Goal: Communication & Community: Answer question/provide support

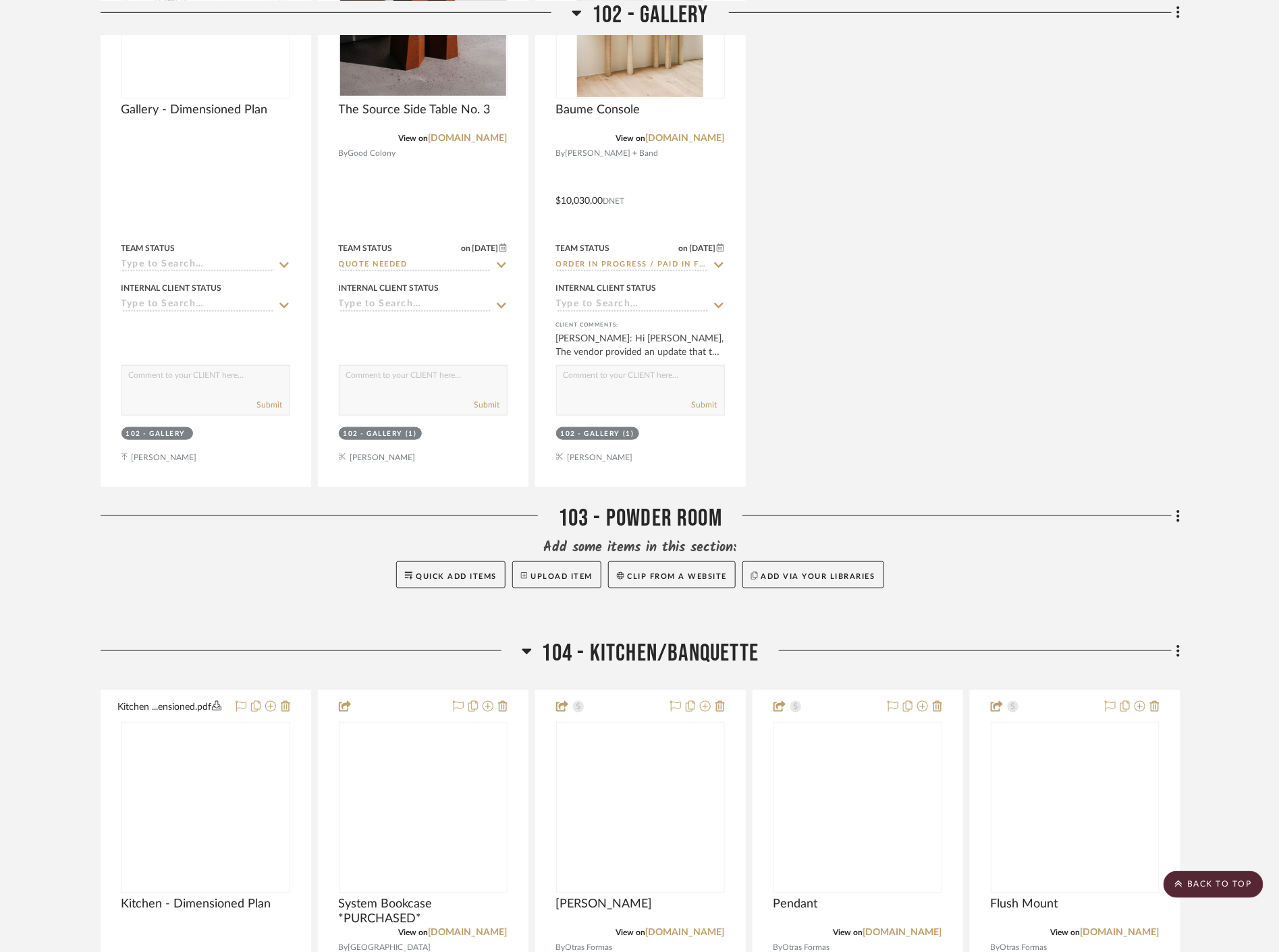
scroll to position [2623, 0]
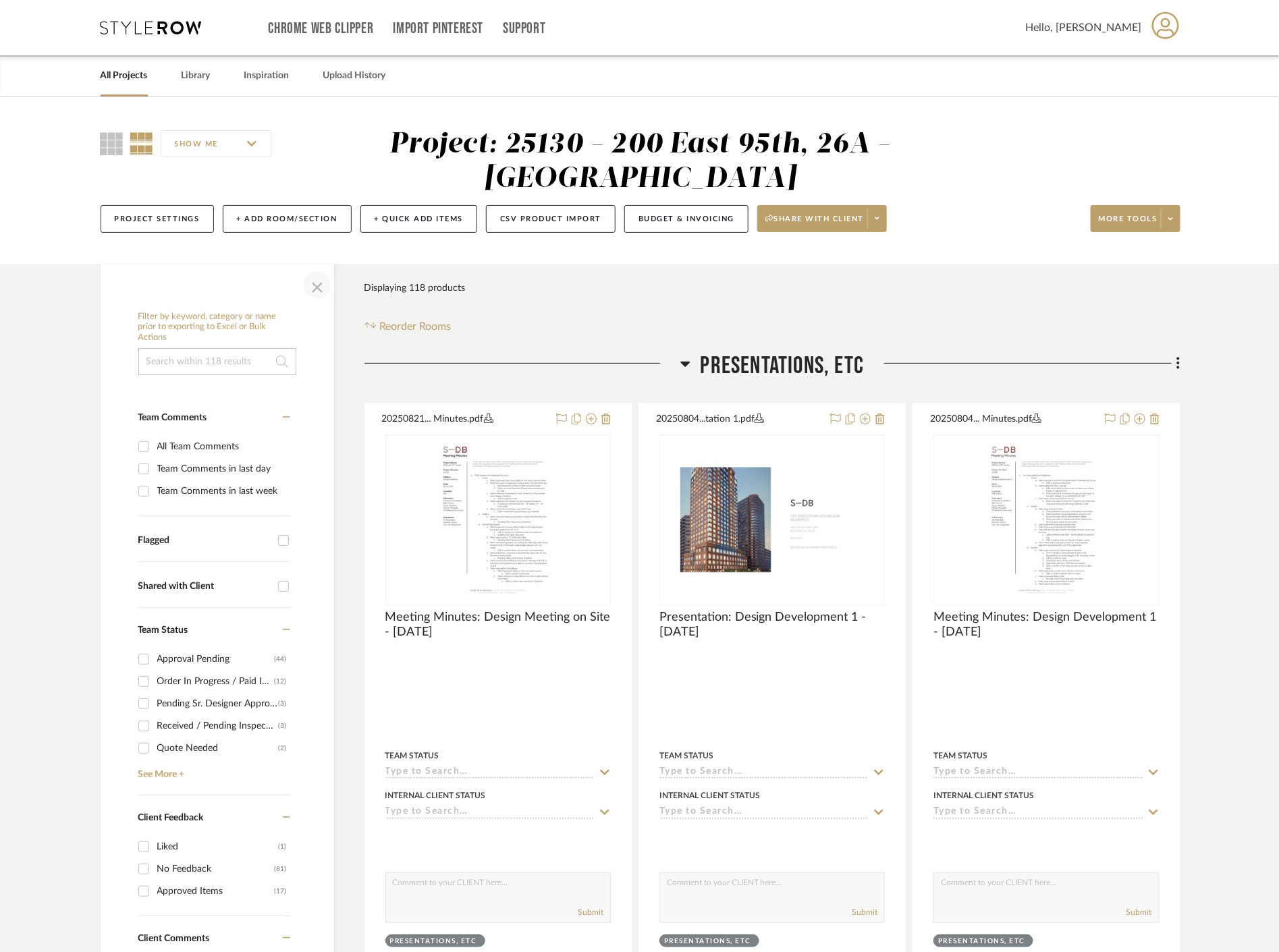
click at [322, 288] on span "button" at bounding box center [317, 285] width 33 height 33
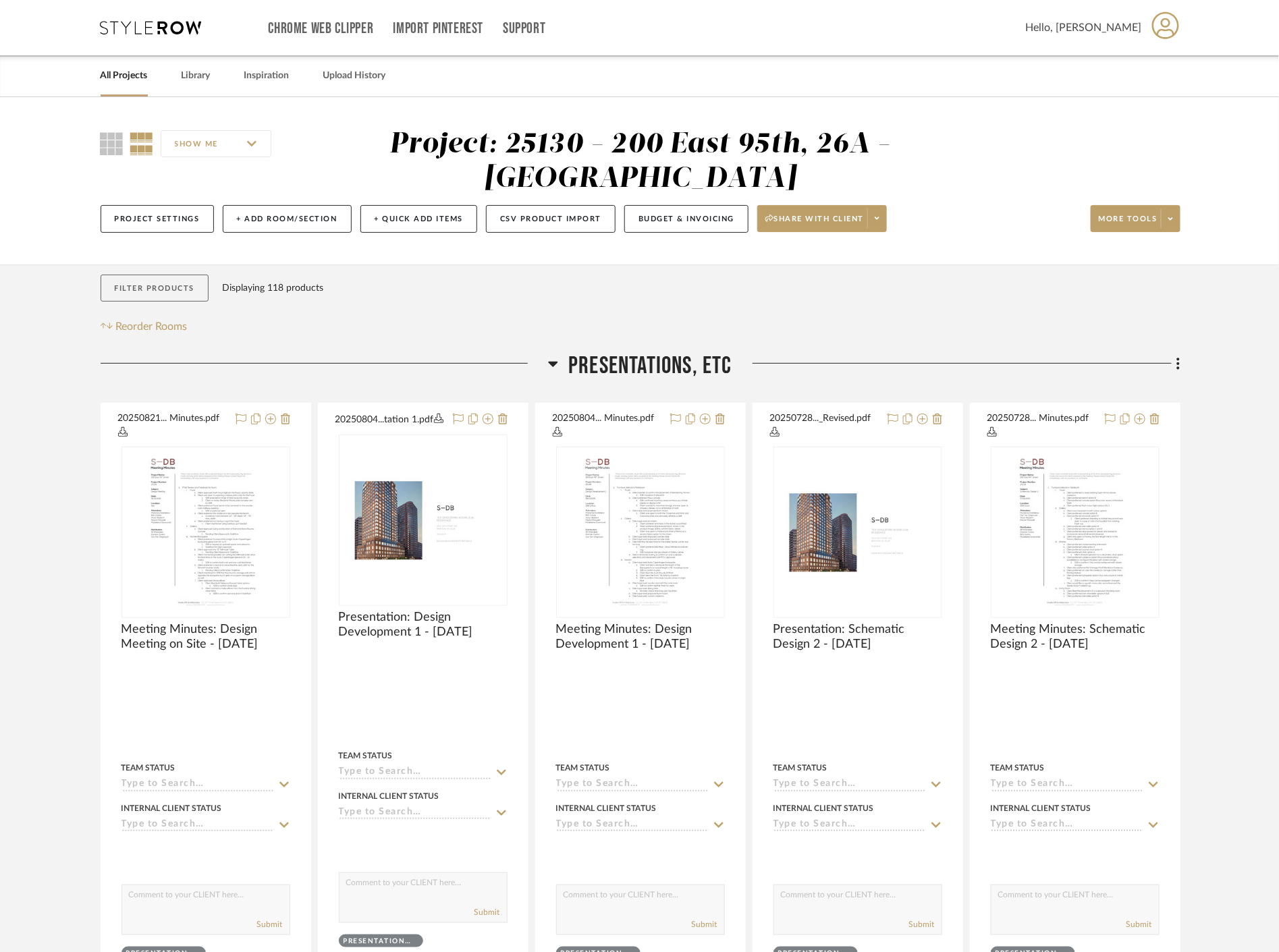
click at [150, 290] on button "Filter Products" at bounding box center [154, 288] width 109 height 27
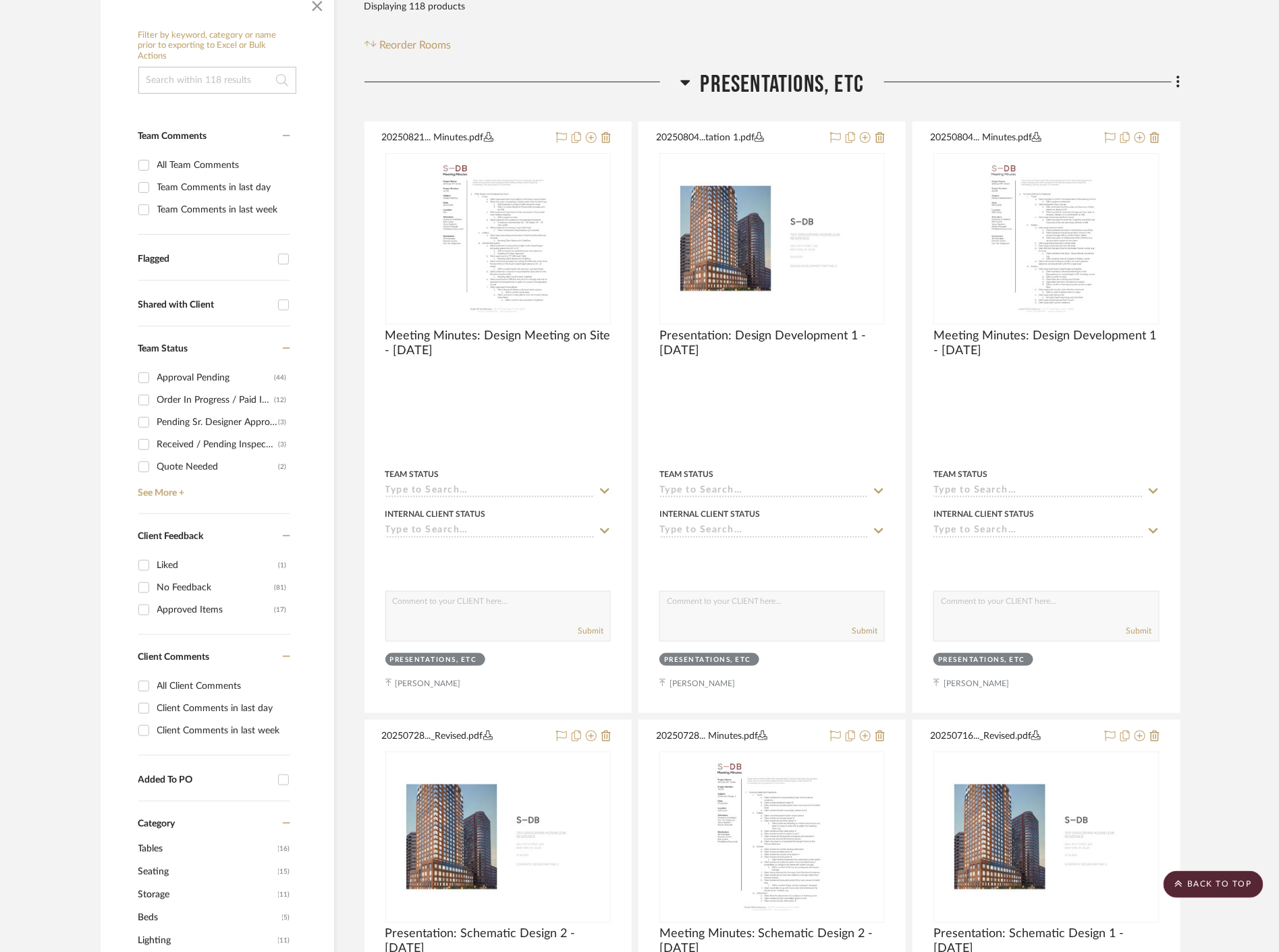
scroll to position [300, 0]
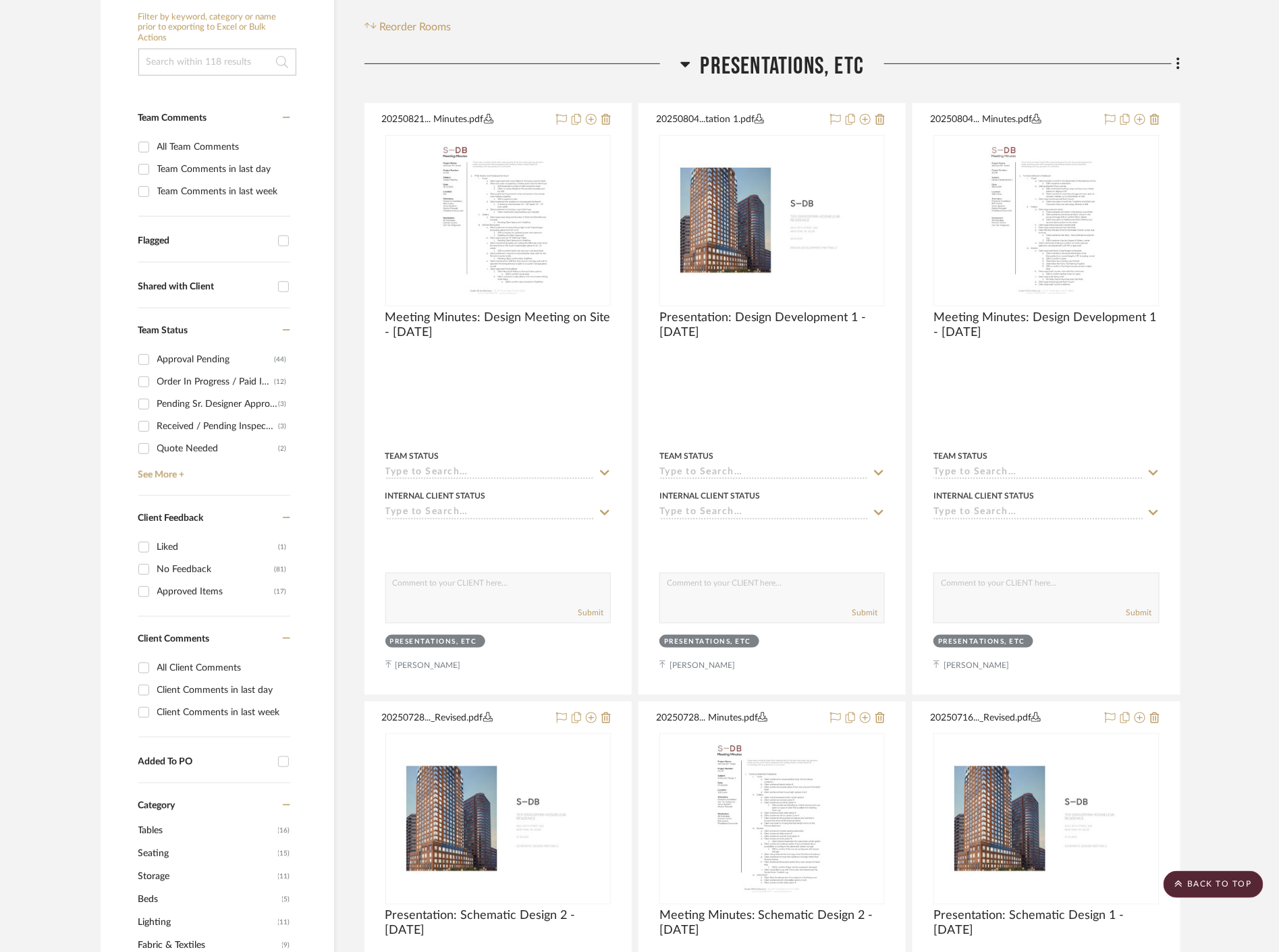
click at [147, 711] on input "Client Comments in last week" at bounding box center [144, 712] width 21 height 21
checkbox input "true"
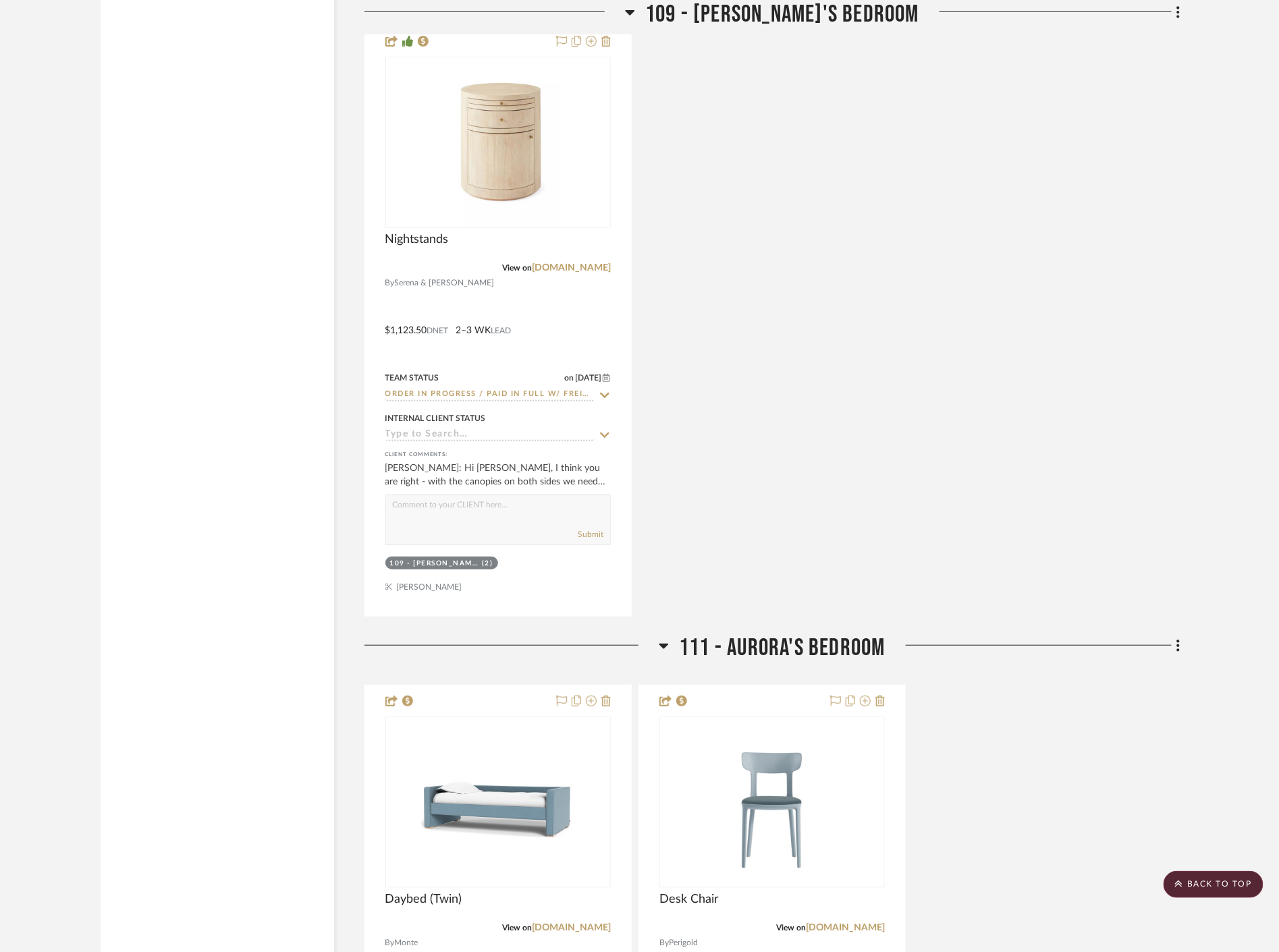
scroll to position [2699, 0]
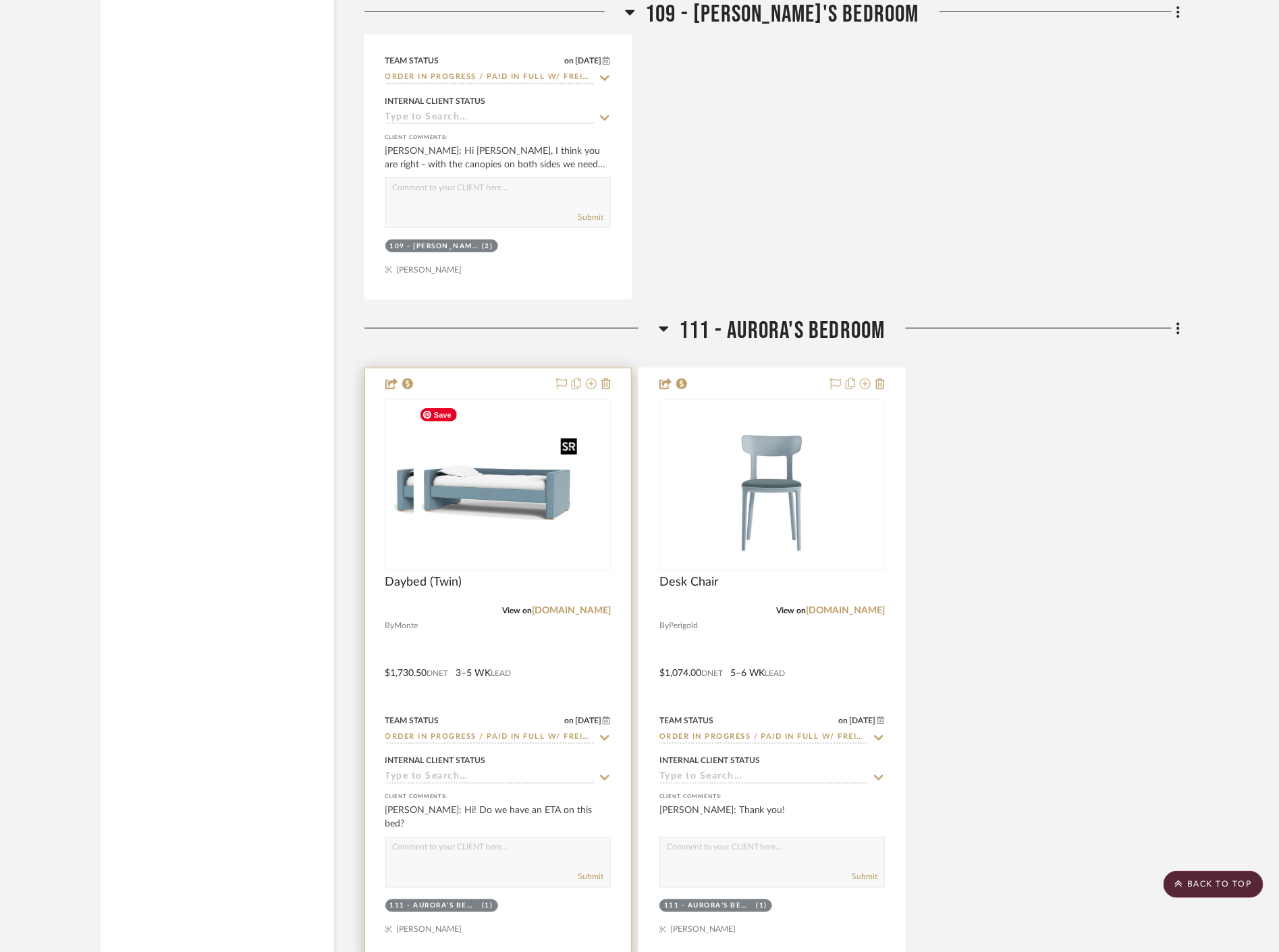
click at [557, 531] on div at bounding box center [497, 485] width 226 height 172
click at [572, 565] on img "0" at bounding box center [498, 485] width 169 height 169
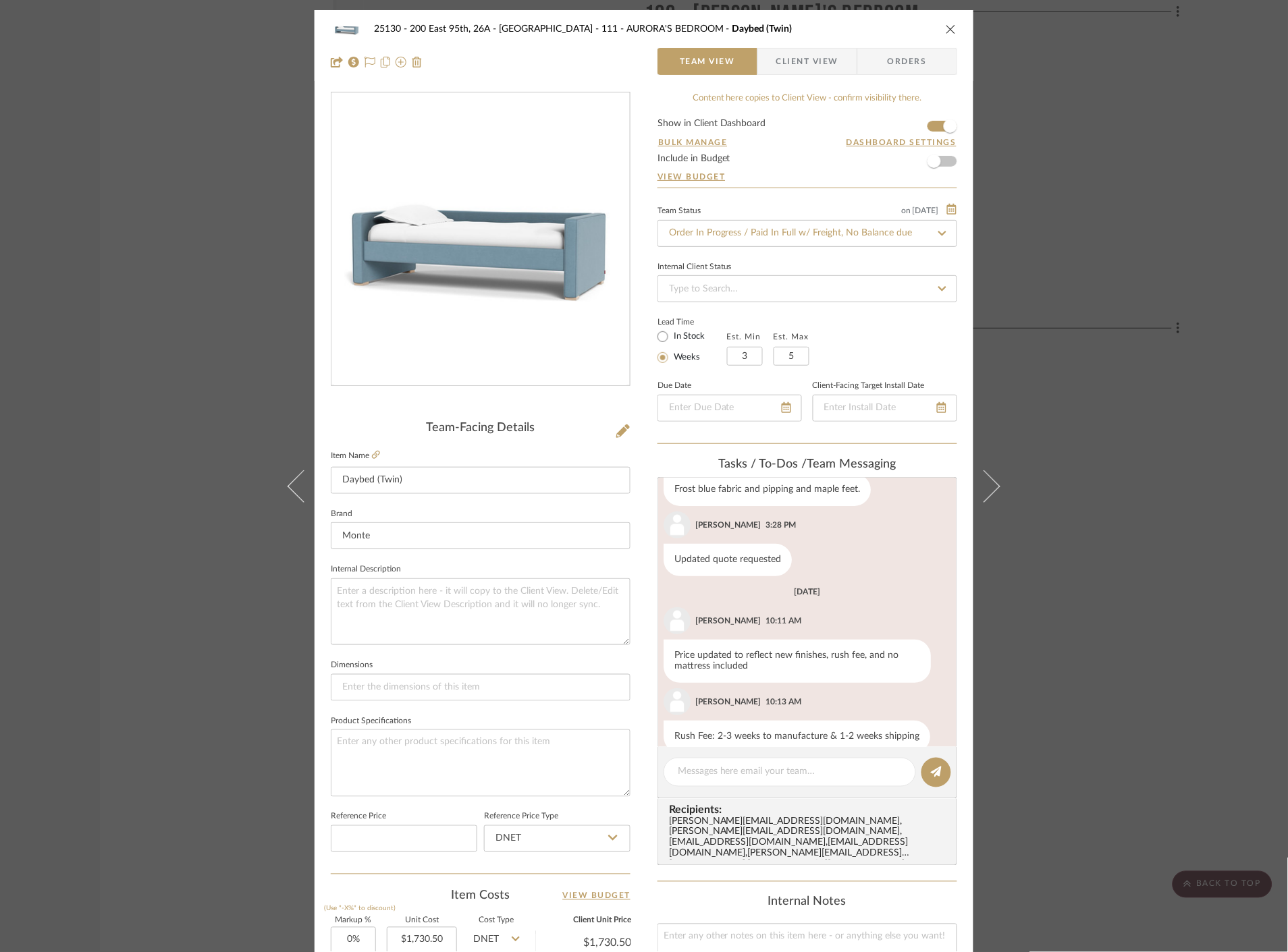
scroll to position [171, 0]
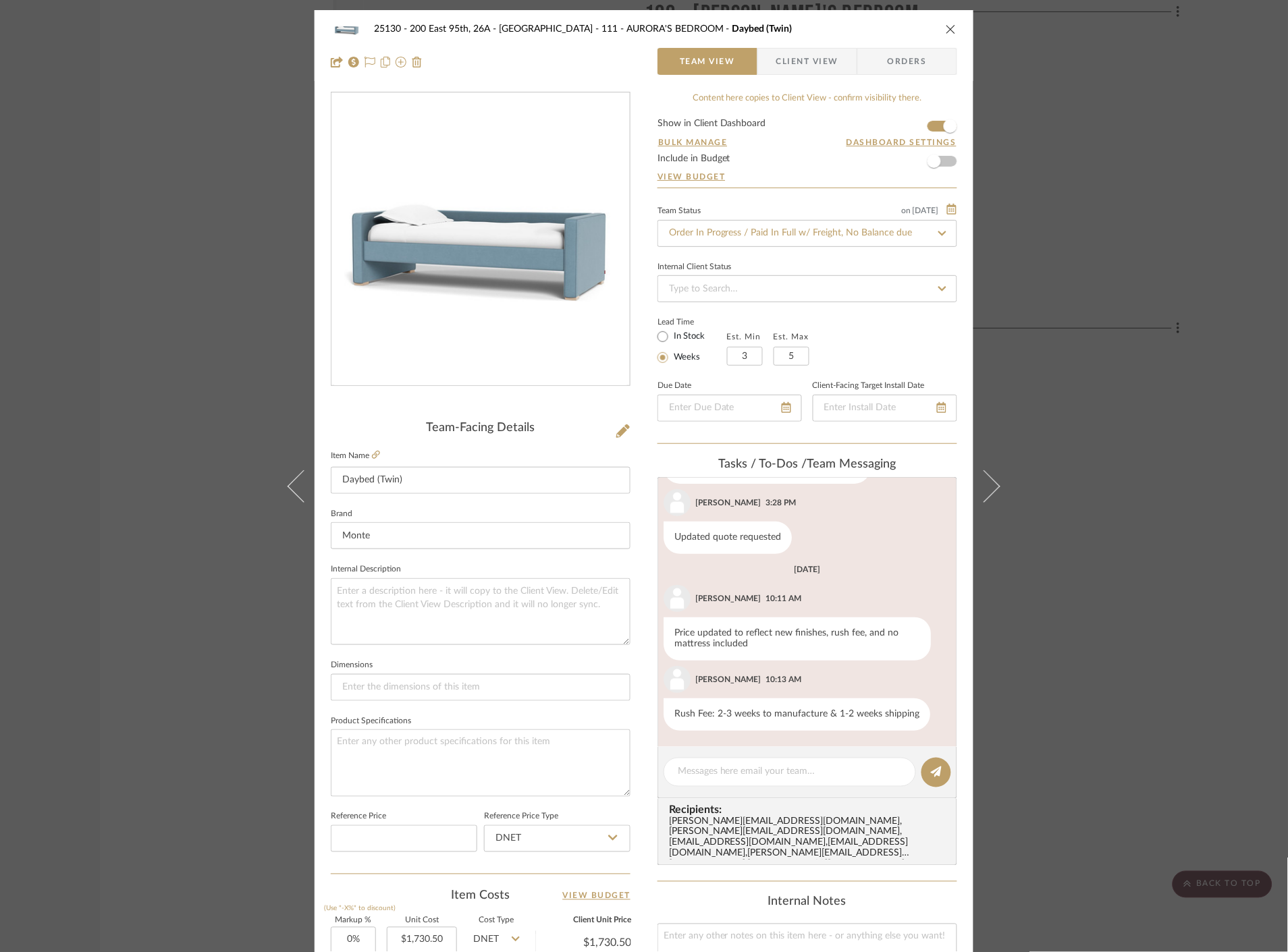
click at [787, 64] on span "Client View" at bounding box center [807, 61] width 62 height 27
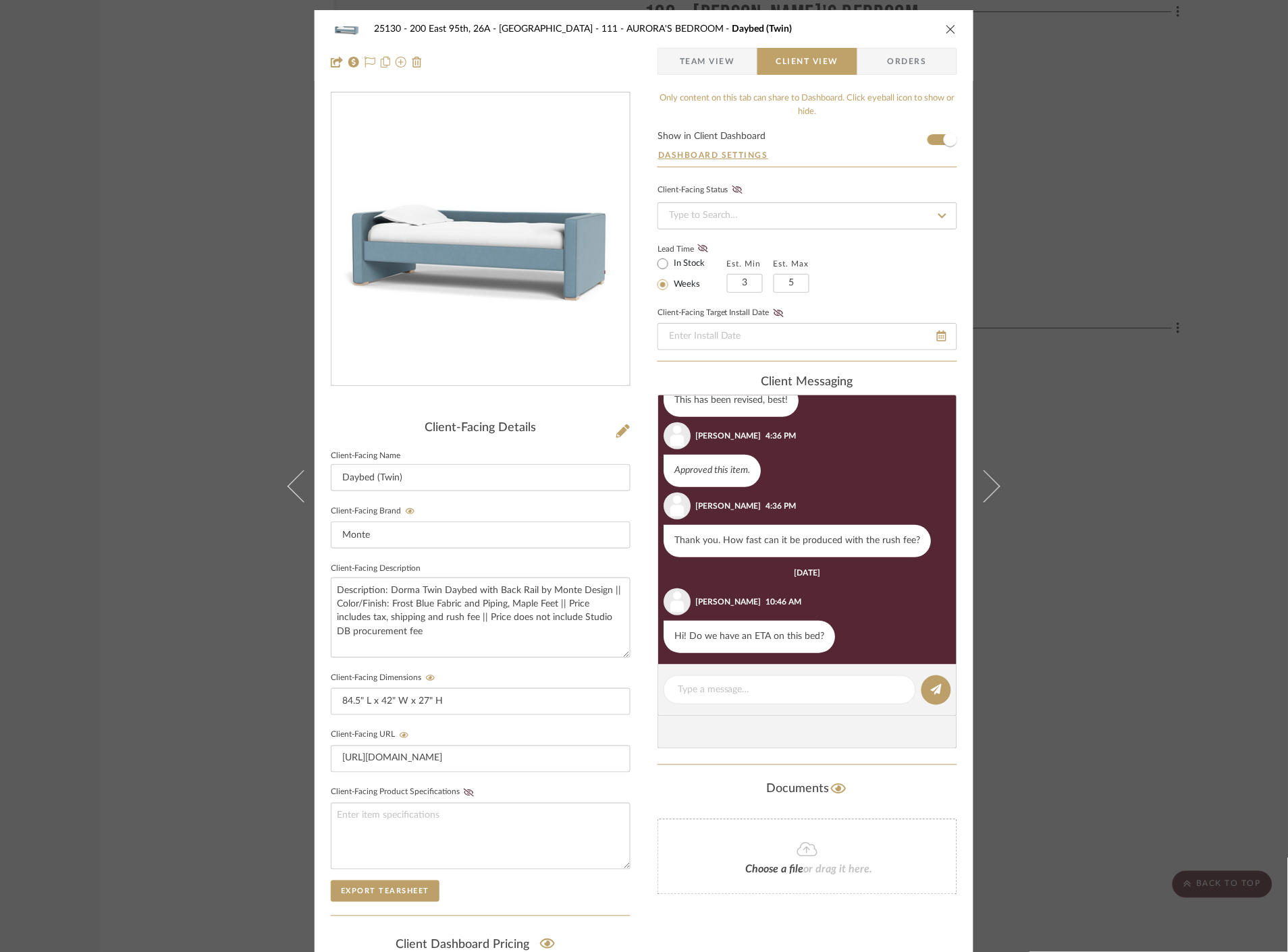
scroll to position [240, 0]
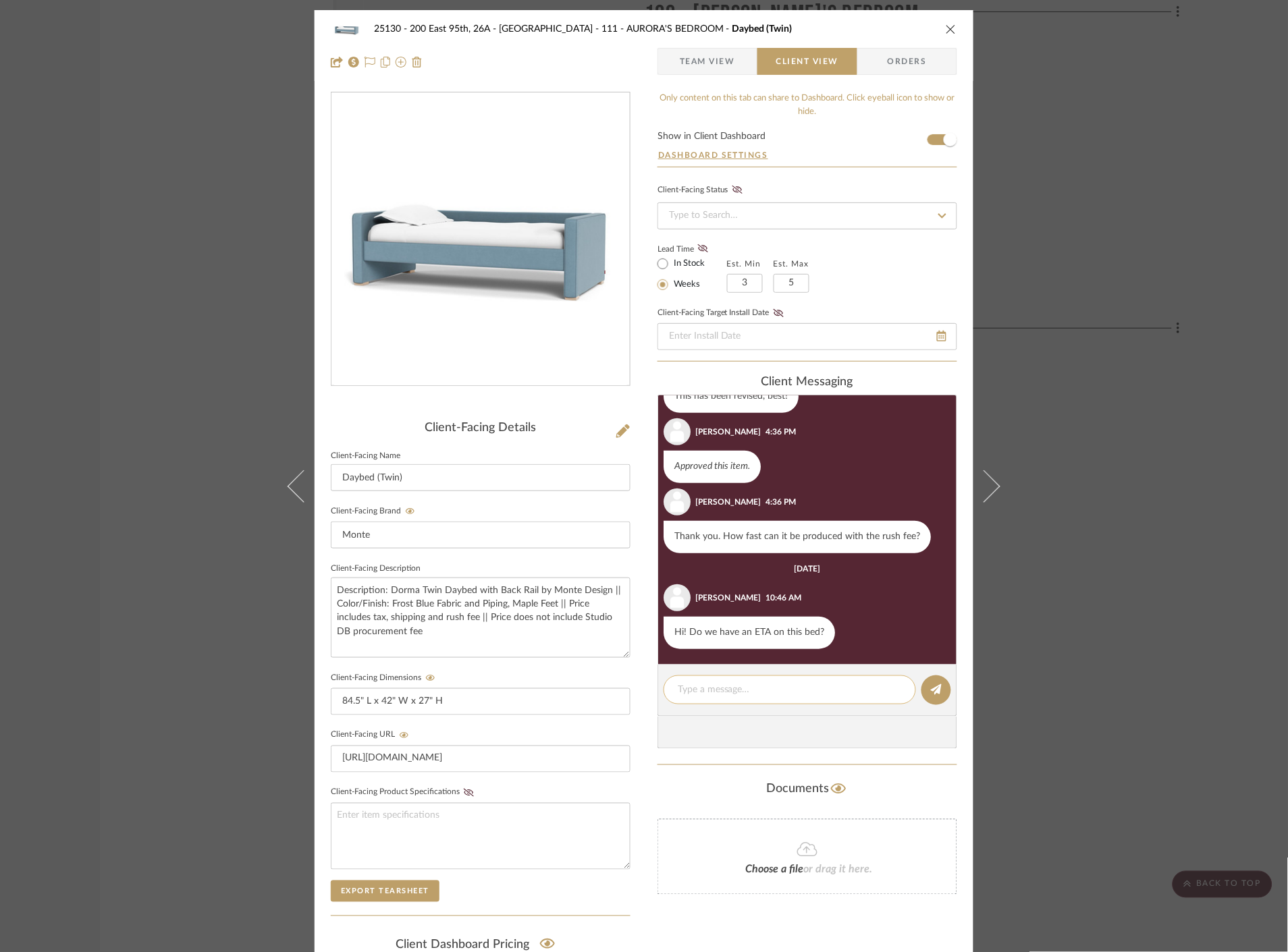
click at [833, 686] on textarea at bounding box center [789, 689] width 224 height 14
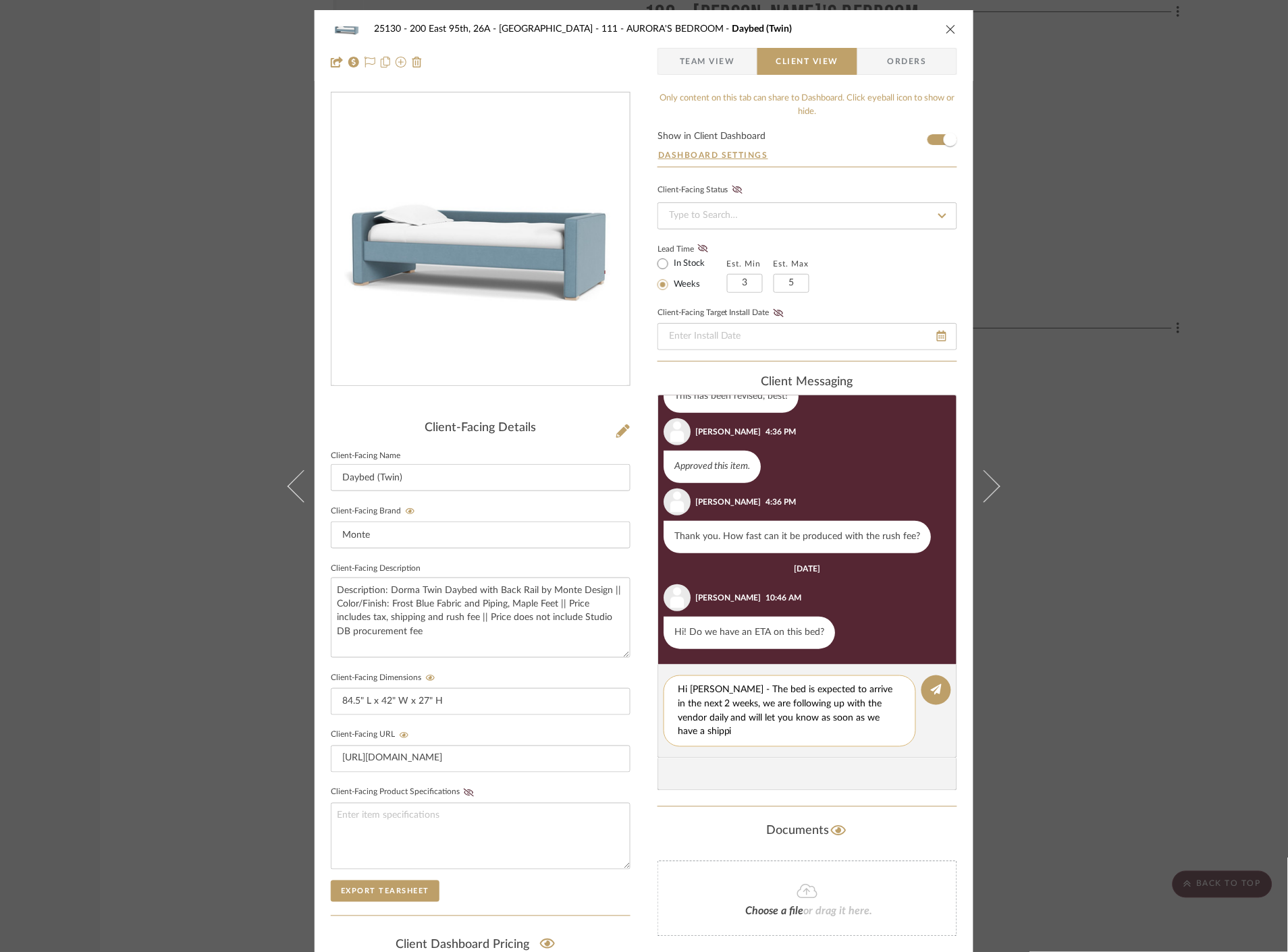
scroll to position [0, 0]
type textarea "Hi [PERSON_NAME] - The bed is expected to arrive in the next 2 weeks, we are fo…"
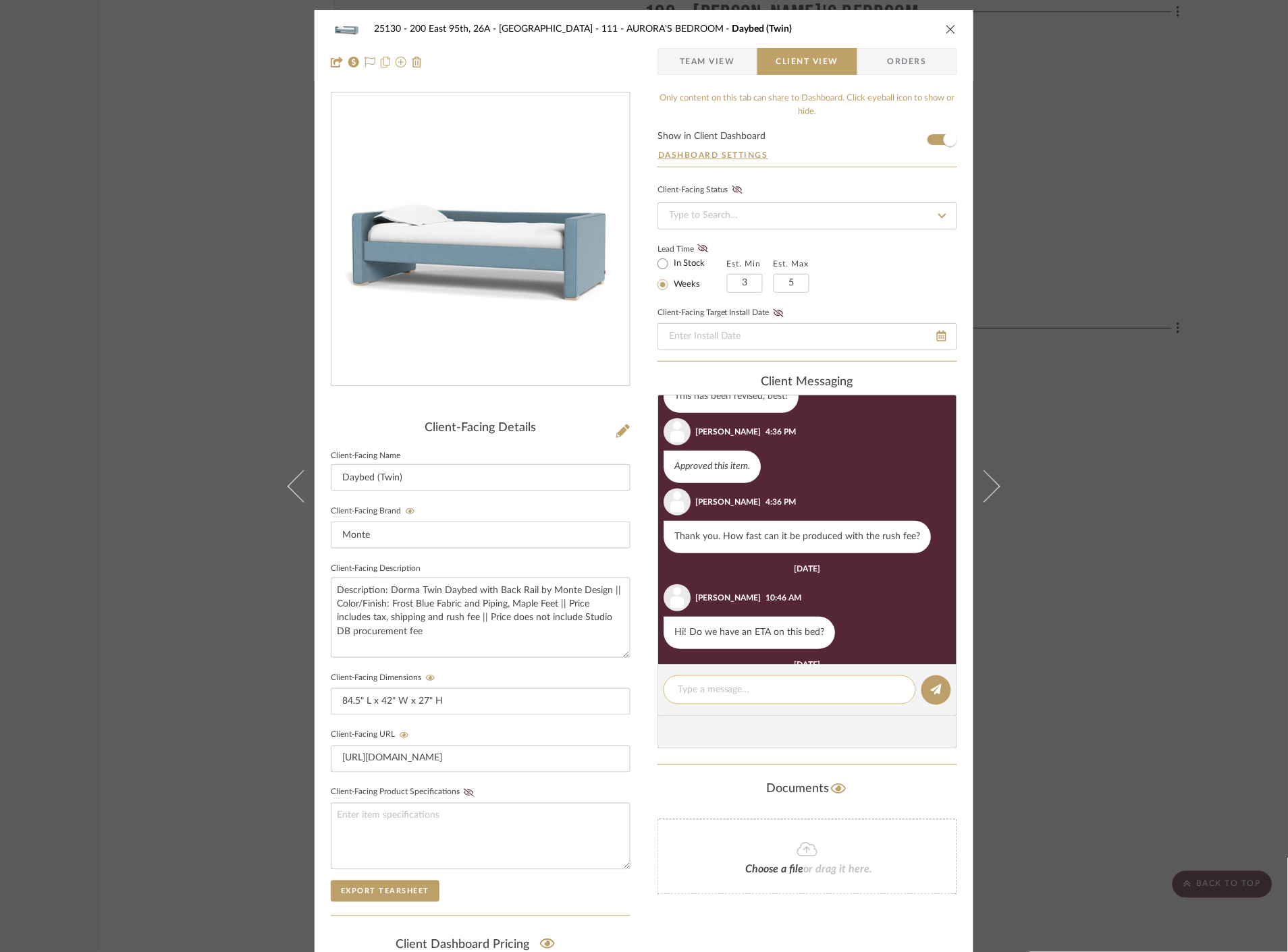
scroll to position [358, 0]
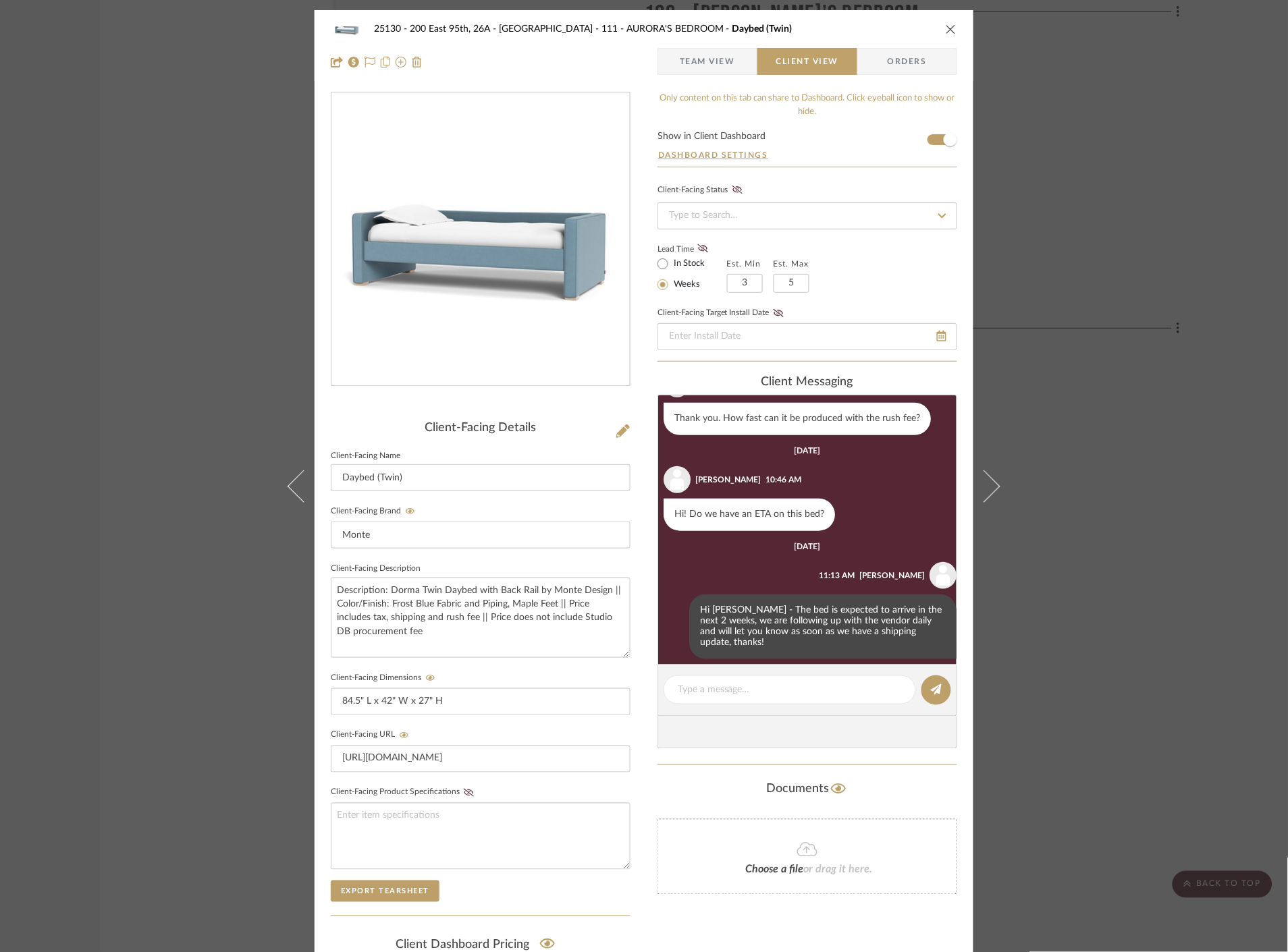
click at [1013, 528] on div "25130 - 200 East 95th, 26A - Kosheleva 111 - AURORA'S BEDROOM Daybed (Twin) Tea…" at bounding box center [644, 476] width 1288 height 952
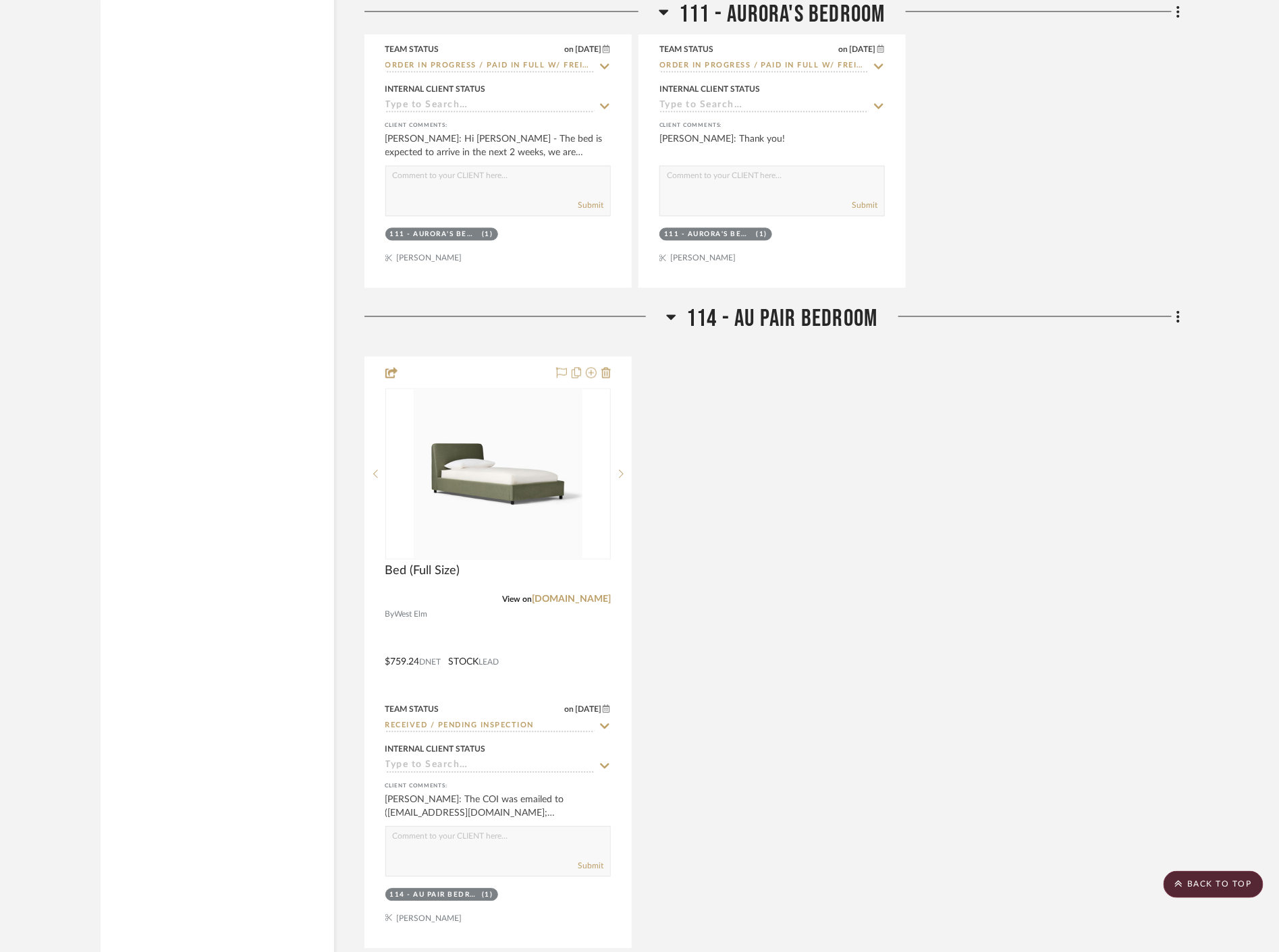
scroll to position [3448, 0]
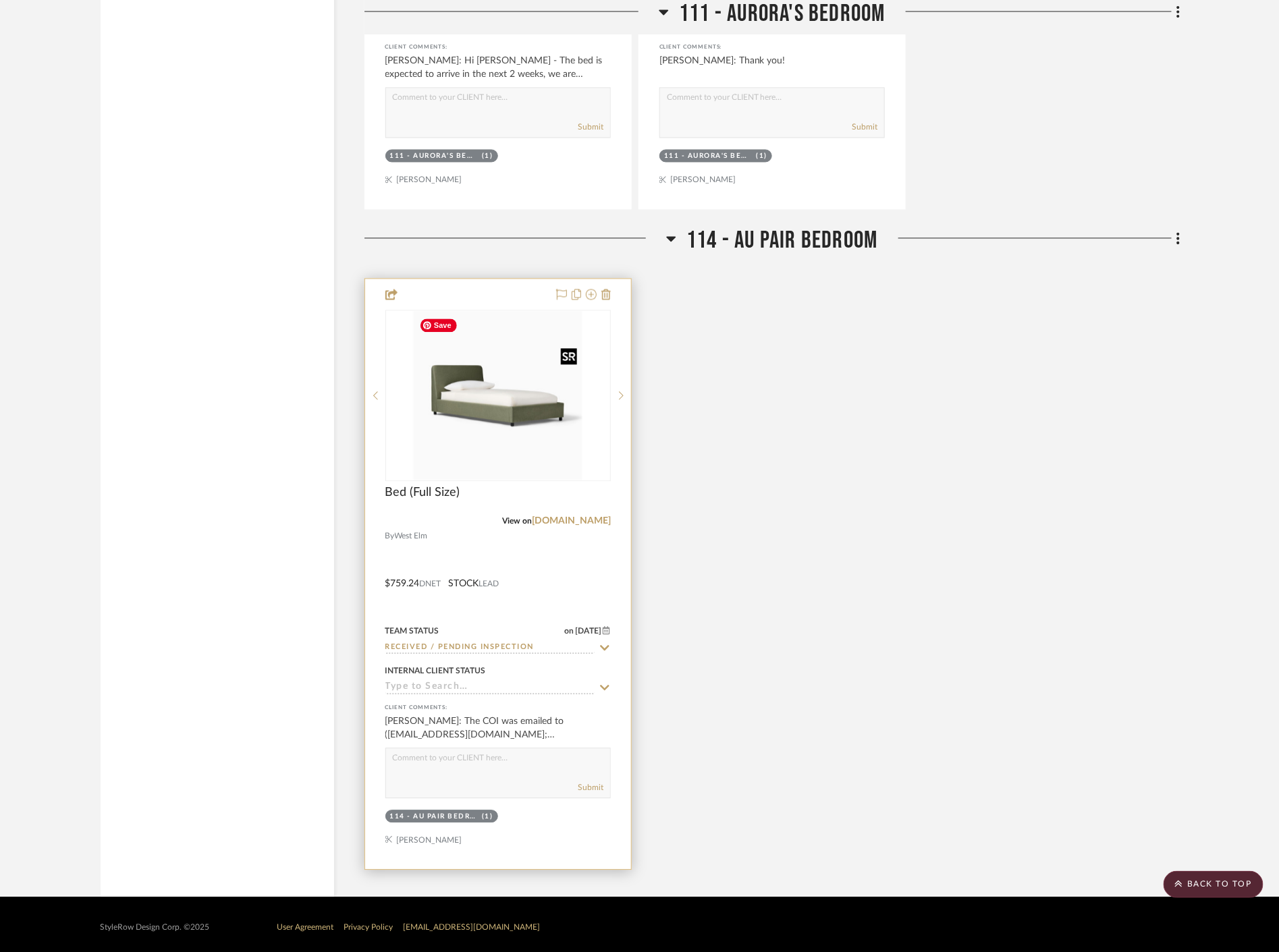
click at [0, 0] on img at bounding box center [0, 0] width 0 height 0
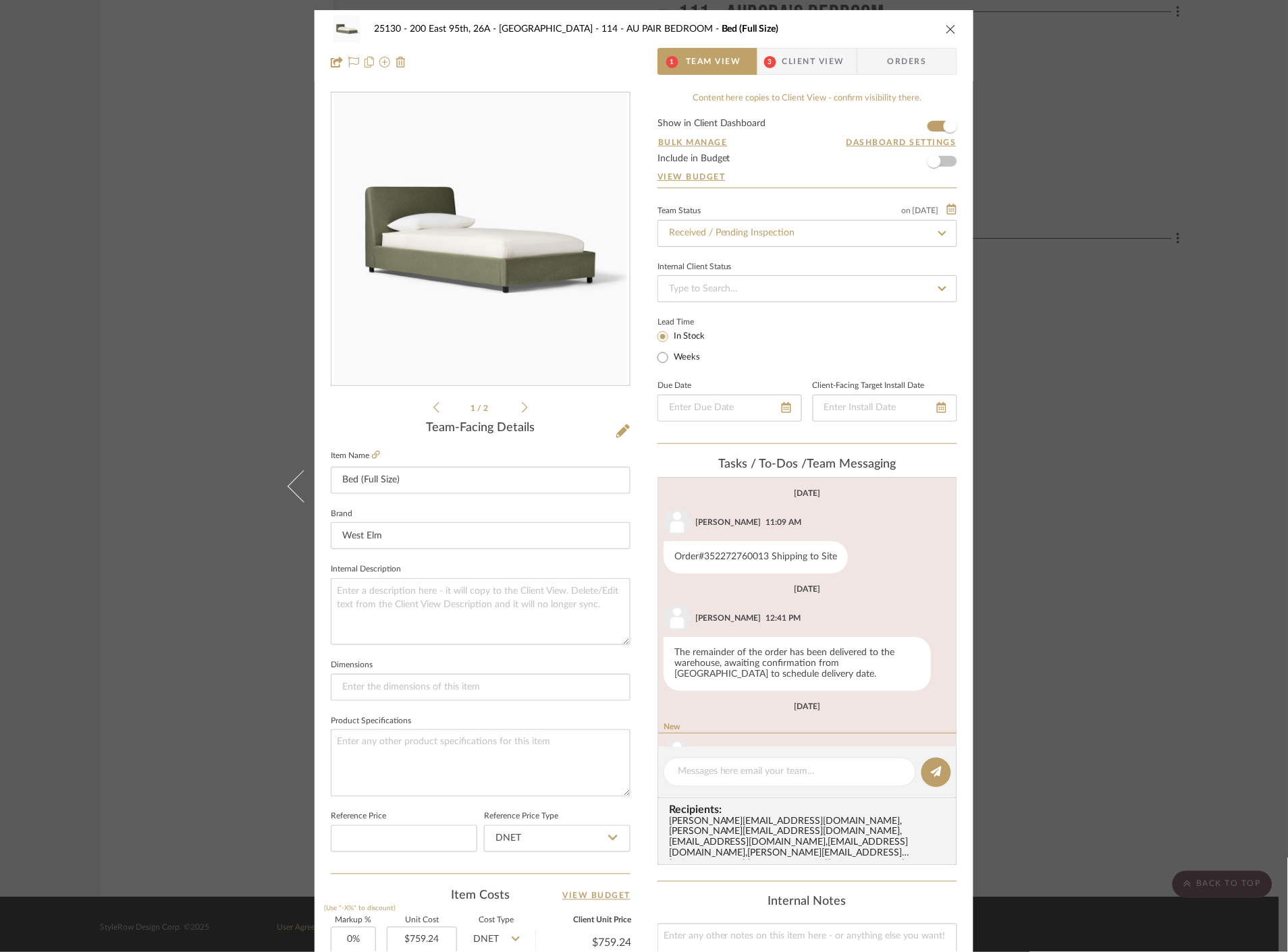
scroll to position [84, 0]
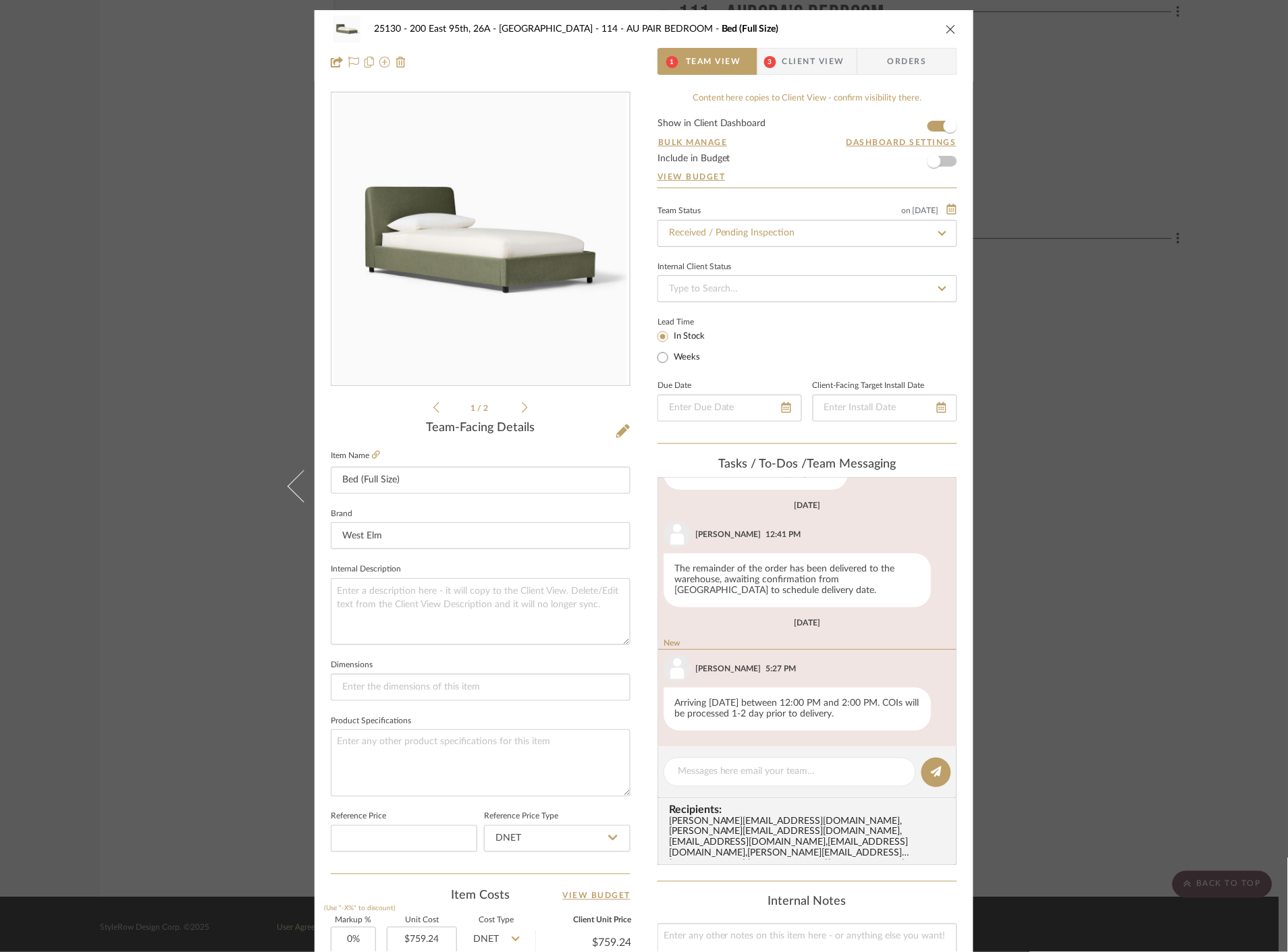
click at [823, 70] on span "Client View" at bounding box center [813, 61] width 62 height 27
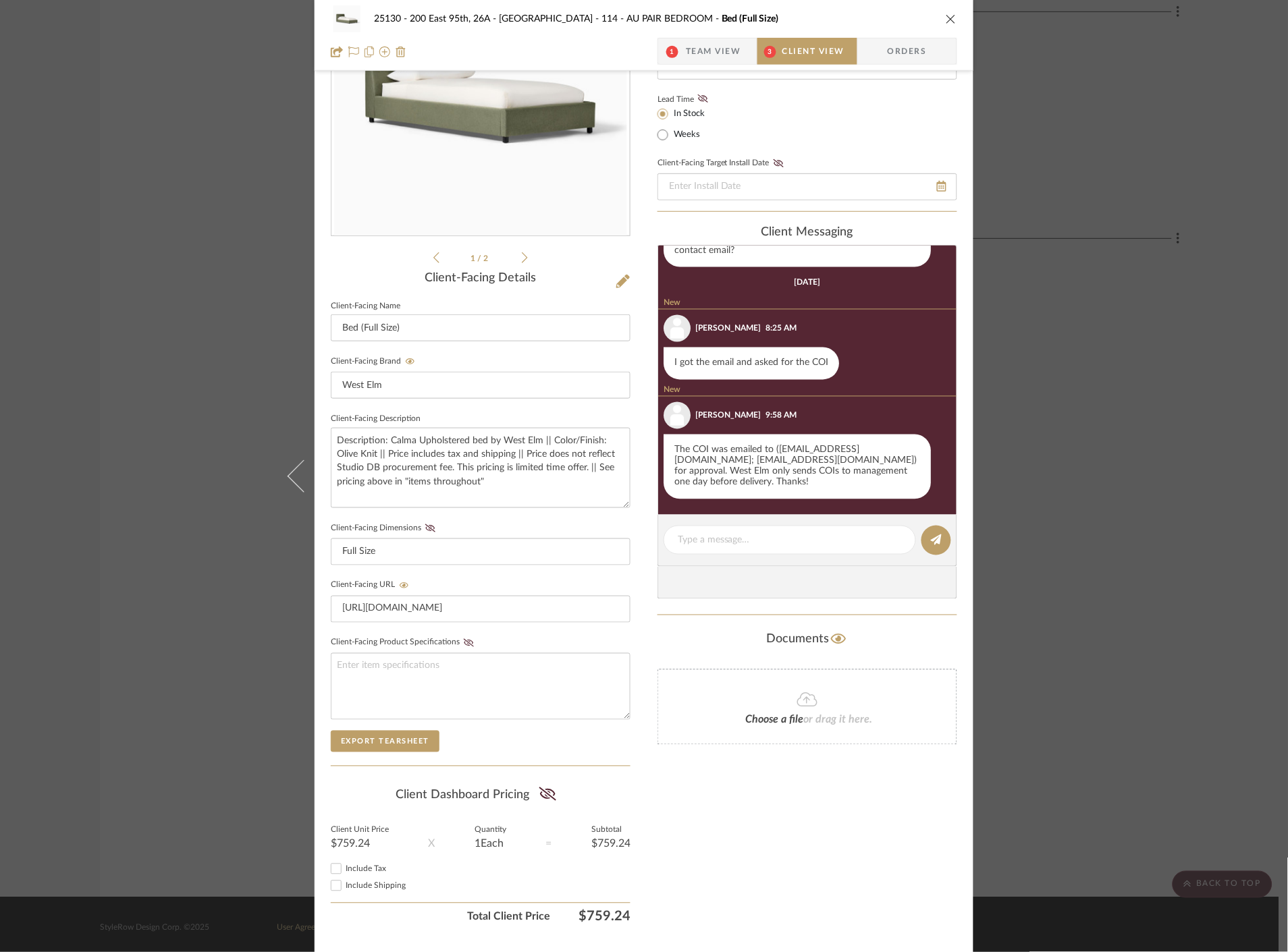
scroll to position [658, 0]
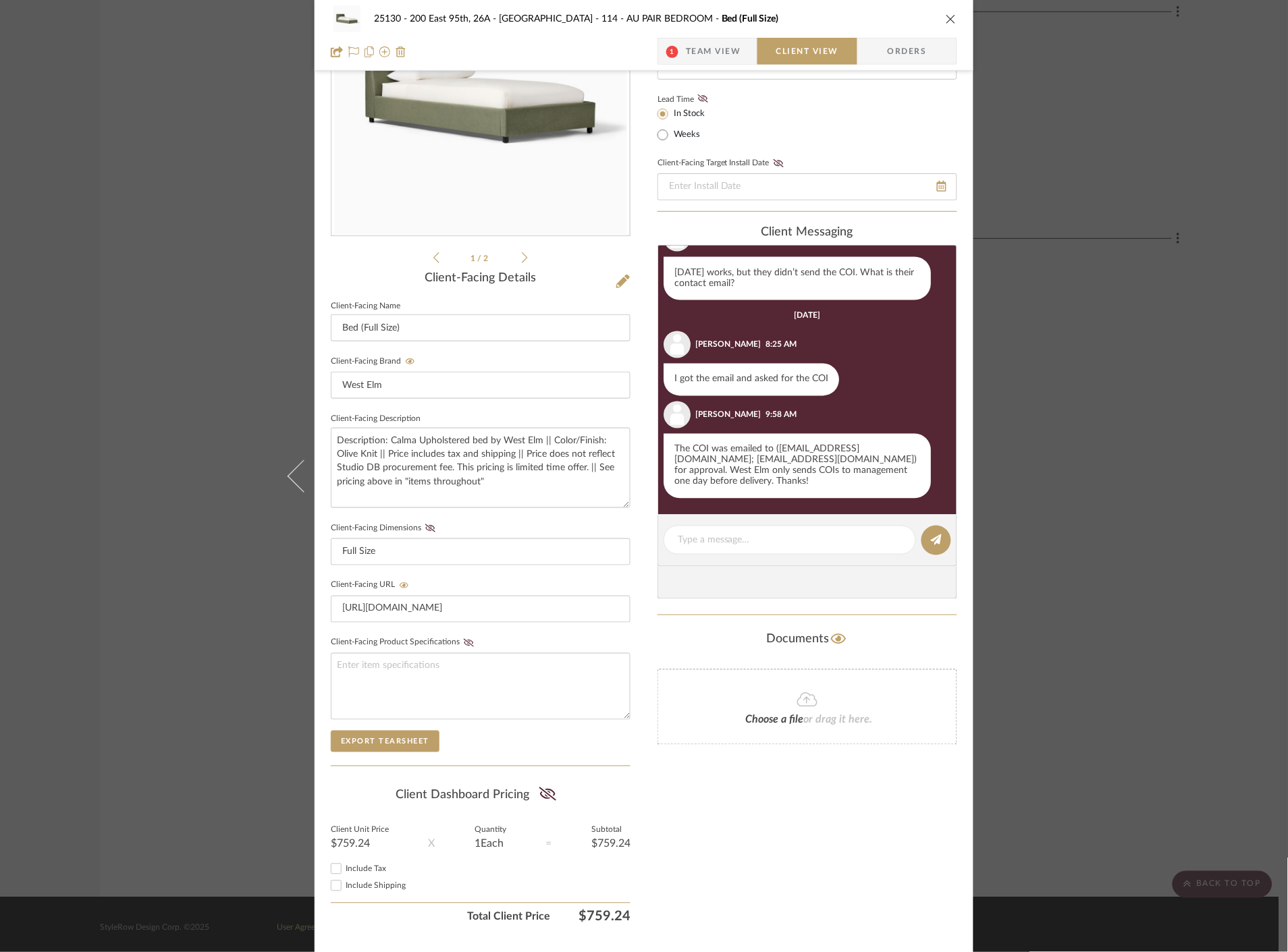
click at [1088, 318] on div "25130 - 200 East 95th, 26A - Kosheleva 114 - AU PAIR BEDROOM Bed (Full Size) 1 …" at bounding box center [644, 476] width 1288 height 952
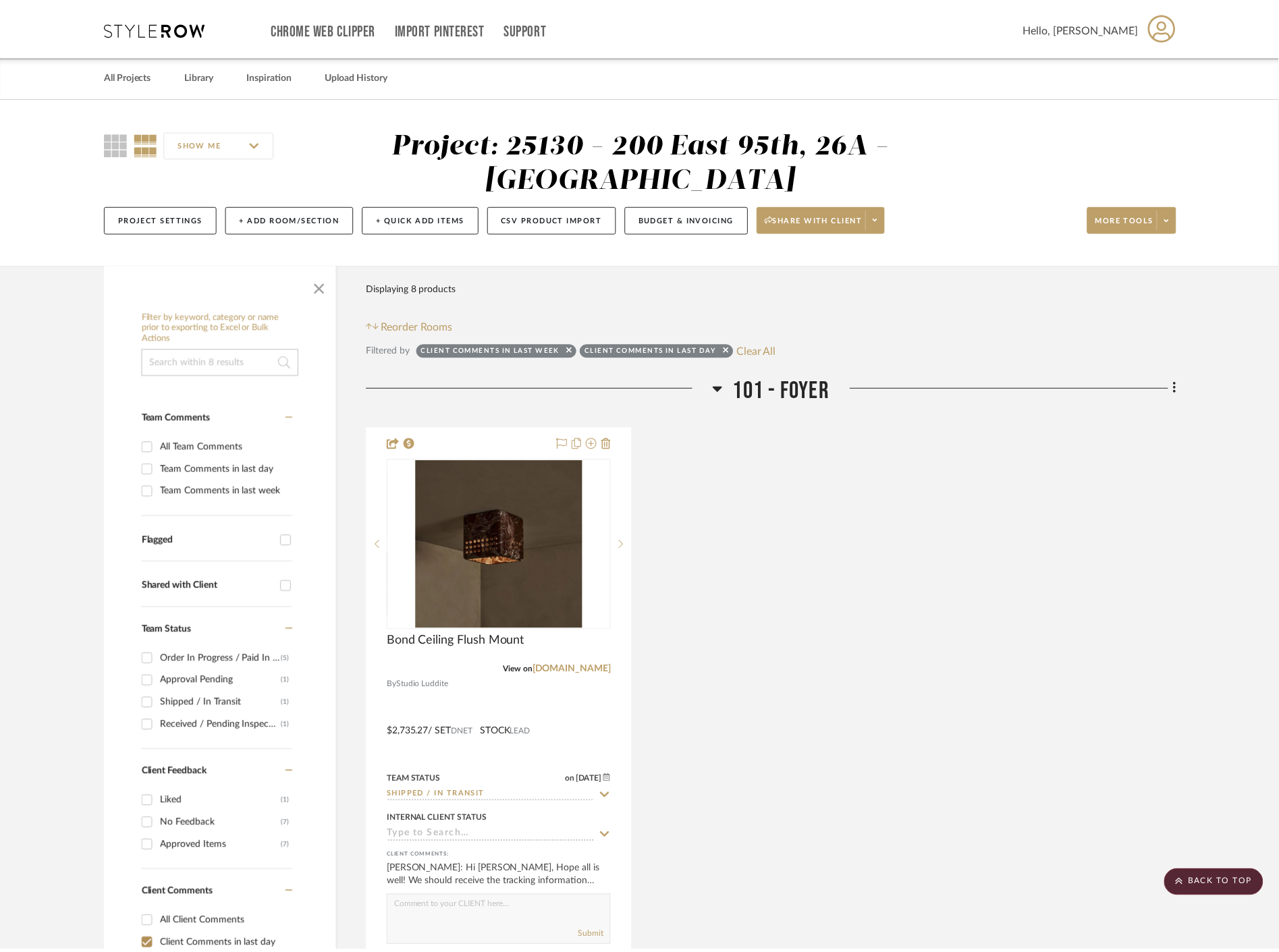
scroll to position [3448, 0]
